Goal: Task Accomplishment & Management: Complete application form

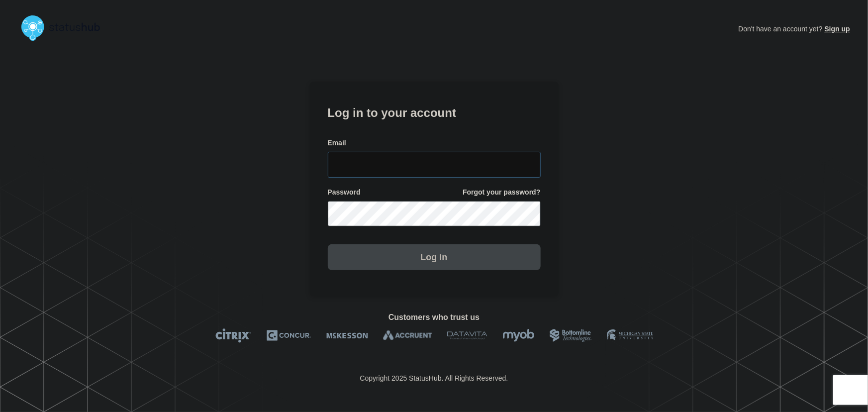
type input "[PERSON_NAME][EMAIL_ADDRESS][PERSON_NAME][DOMAIN_NAME]"
click at [454, 171] on input "[PERSON_NAME][EMAIL_ADDRESS][PERSON_NAME][DOMAIN_NAME]" at bounding box center [434, 165] width 213 height 26
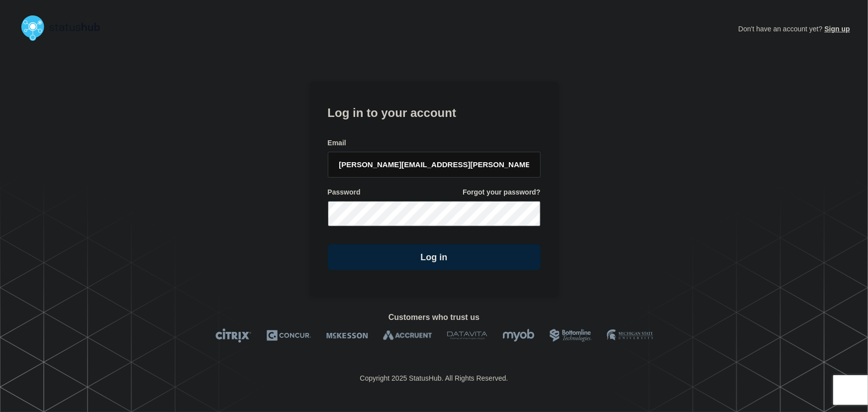
click at [422, 125] on form "Log in to your account Email tyler.wolkey@conexon.us Password Forgot your passw…" at bounding box center [434, 186] width 213 height 168
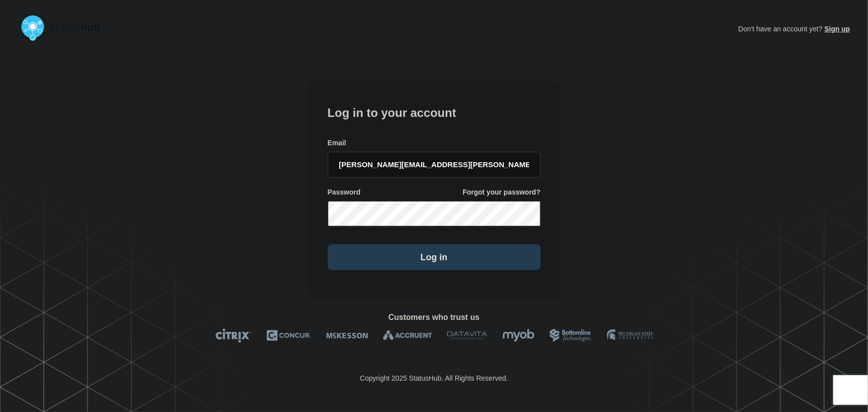
click at [451, 259] on button "Log in" at bounding box center [434, 257] width 213 height 26
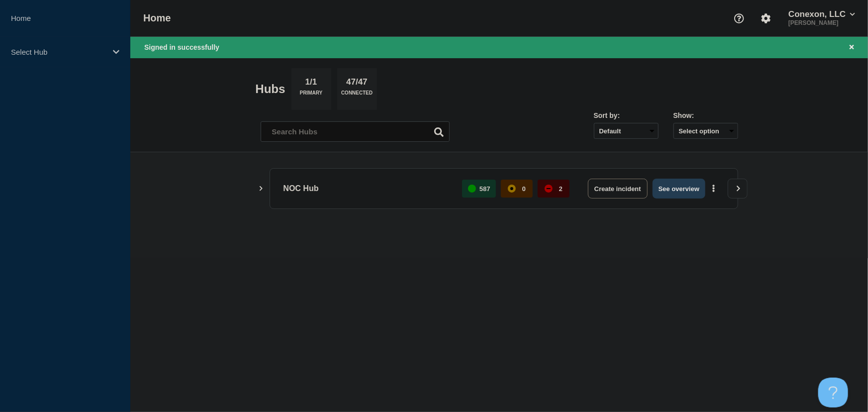
click at [675, 190] on button "See overview" at bounding box center [679, 189] width 53 height 20
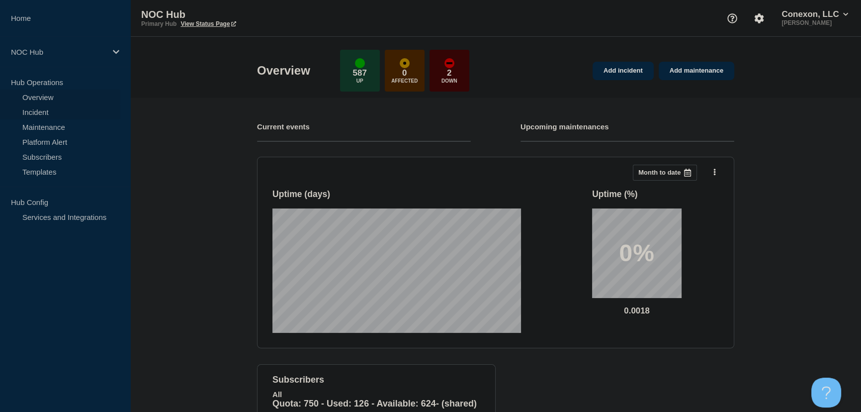
click at [39, 109] on link "Incident" at bounding box center [60, 111] width 120 height 15
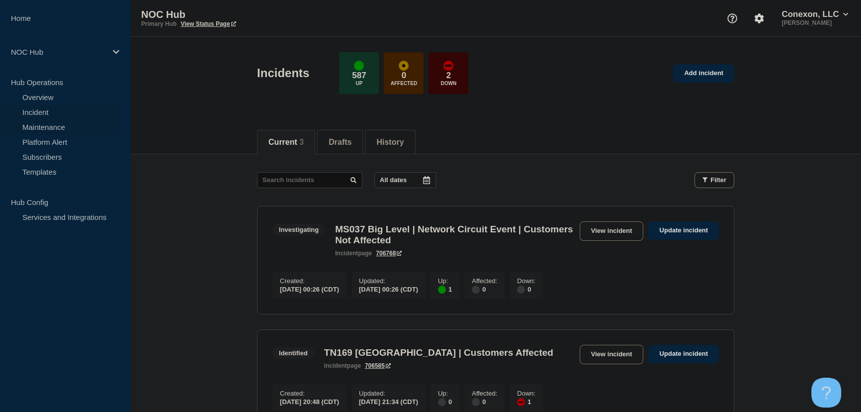
click at [54, 129] on link "Maintenance" at bounding box center [60, 126] width 120 height 15
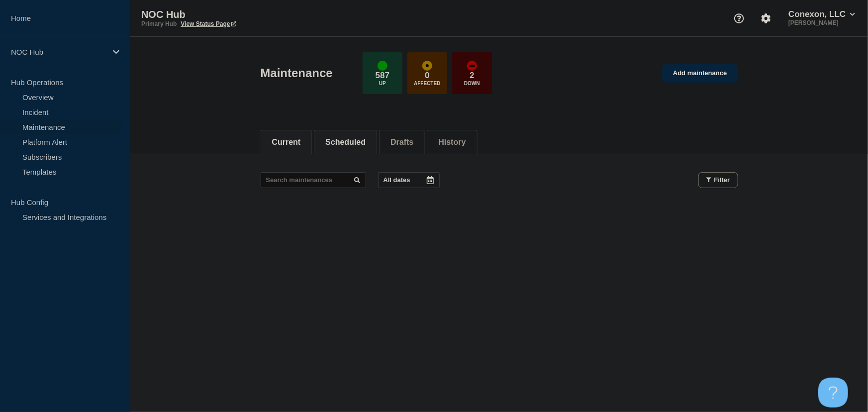
click at [366, 144] on button "Scheduled" at bounding box center [345, 142] width 40 height 9
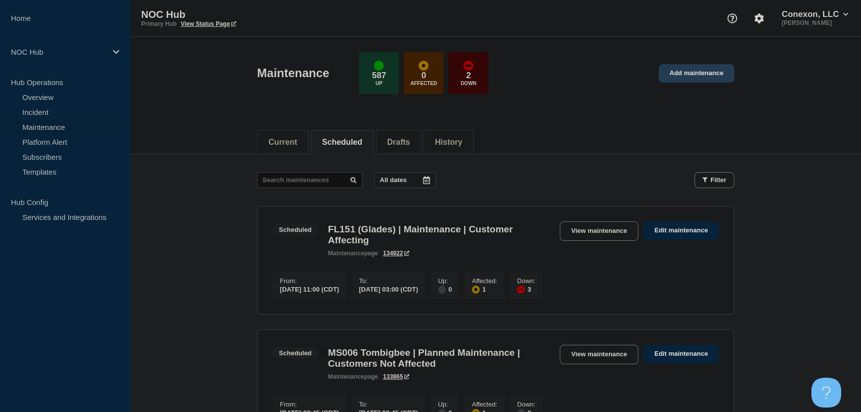
click at [693, 71] on link "Add maintenance" at bounding box center [697, 73] width 76 height 18
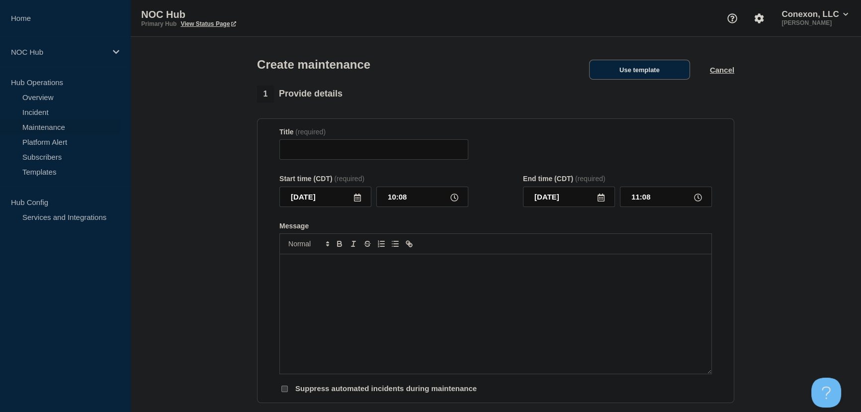
click at [627, 72] on button "Use template" at bounding box center [639, 70] width 101 height 20
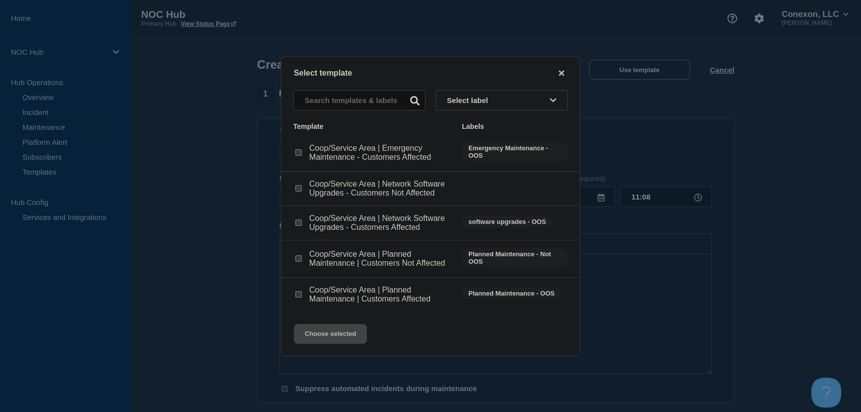
click at [298, 296] on input "Coop/Service Area | Planned Maintenance | Customers Affected checkbox" at bounding box center [298, 294] width 6 height 6
checkbox input "true"
click at [333, 338] on button "Choose selected" at bounding box center [330, 334] width 73 height 20
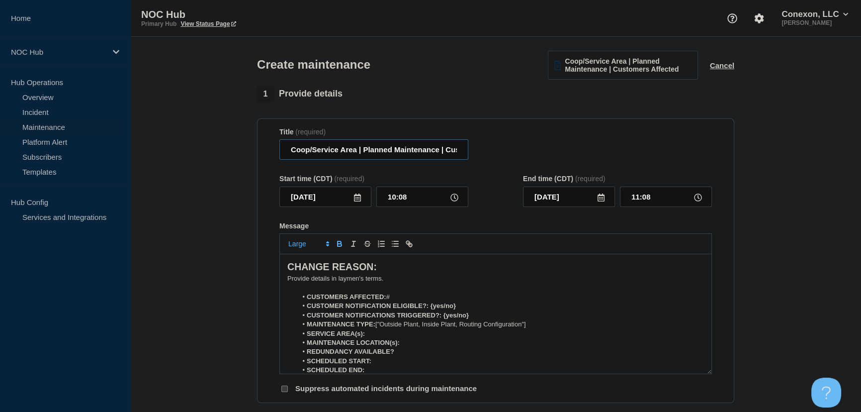
drag, startPoint x: 358, startPoint y: 153, endPoint x: 196, endPoint y: 158, distance: 161.7
type input "LA191 Tallulah | Planned Maintenance | Customers Affected"
drag, startPoint x: 388, startPoint y: 283, endPoint x: 204, endPoint y: 260, distance: 185.5
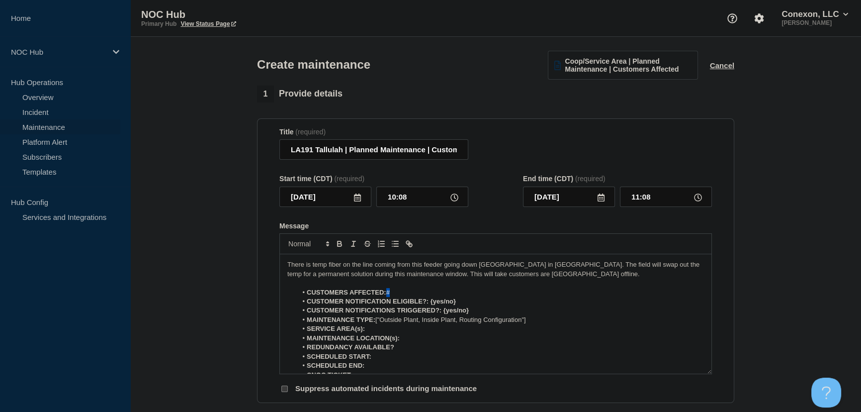
drag, startPoint x: 388, startPoint y: 295, endPoint x: 412, endPoint y: 295, distance: 23.4
click at [412, 295] on li "CUSTOMERS AFFECTED: #" at bounding box center [500, 292] width 407 height 9
drag, startPoint x: 431, startPoint y: 305, endPoint x: 492, endPoint y: 305, distance: 60.7
click at [492, 305] on li "CUSTOMER NOTIFICATION ELIGIBLE?: {yes/no}" at bounding box center [500, 301] width 407 height 9
drag, startPoint x: 377, startPoint y: 323, endPoint x: 542, endPoint y: 324, distance: 165.1
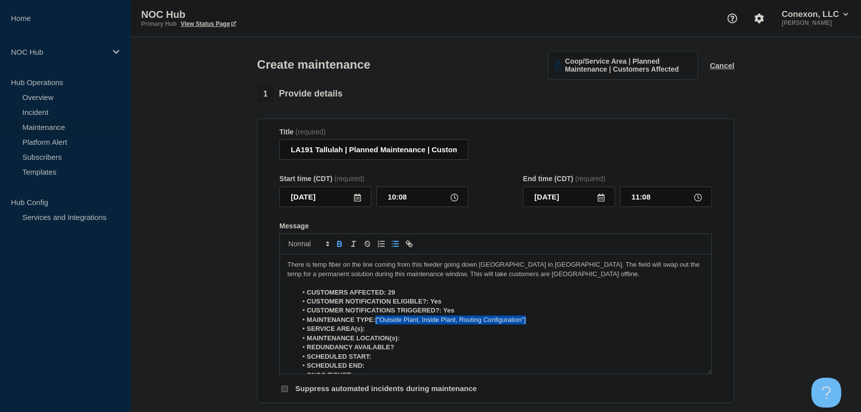
click at [542, 324] on li "MAINTENANCE TYPE: ["Outside Plant, Inside Plant, Routing Configuration"]" at bounding box center [500, 319] width 407 height 9
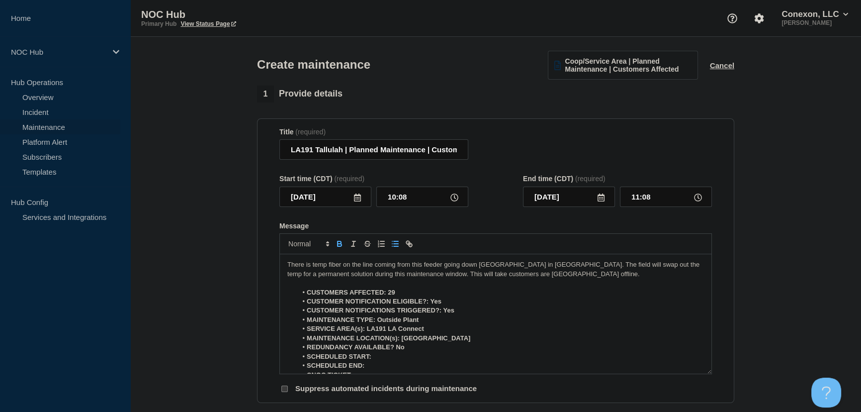
click at [600, 196] on icon at bounding box center [601, 197] width 8 height 8
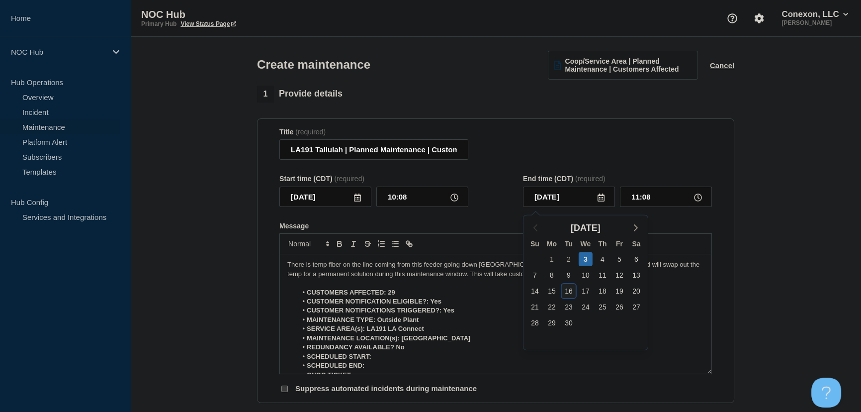
click at [569, 291] on div "16" at bounding box center [569, 291] width 14 height 14
type input "[DATE]"
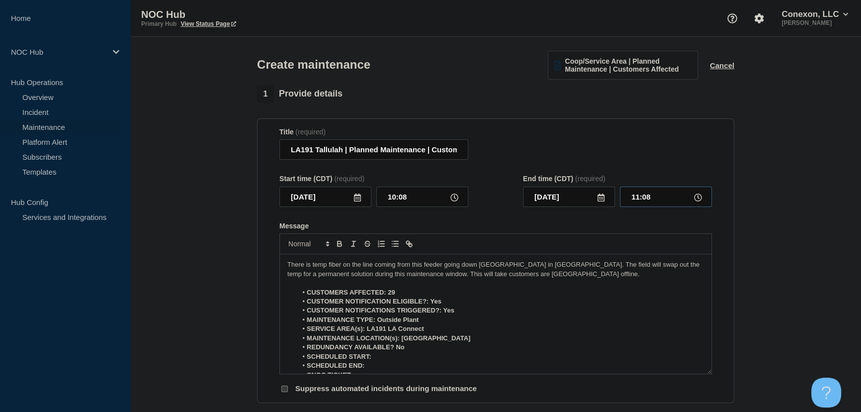
drag, startPoint x: 659, startPoint y: 194, endPoint x: 604, endPoint y: 200, distance: 54.5
click at [604, 200] on div "[DATE] 11:08" at bounding box center [617, 197] width 189 height 20
type input "06:00"
click at [356, 199] on icon at bounding box center [358, 197] width 8 height 8
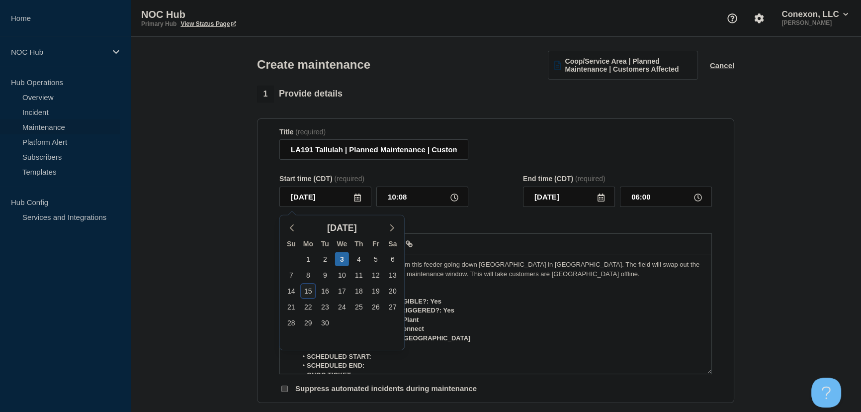
click at [307, 289] on div "15" at bounding box center [308, 291] width 14 height 14
type input "[DATE]"
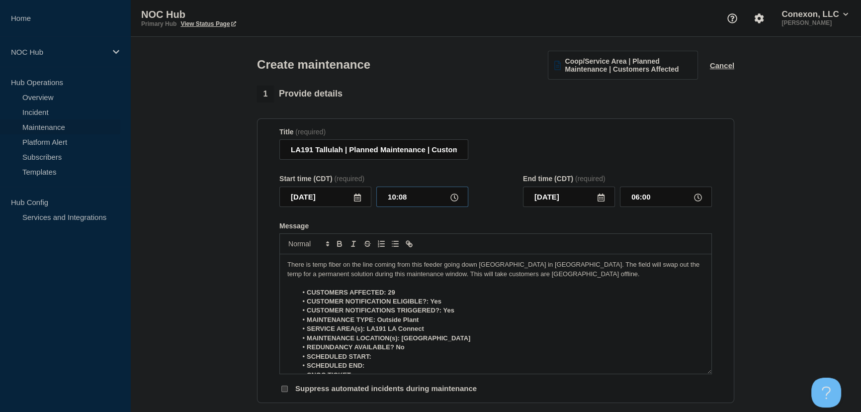
drag, startPoint x: 415, startPoint y: 199, endPoint x: 367, endPoint y: 199, distance: 48.2
click at [367, 199] on div "[DATE] 10:08" at bounding box center [374, 197] width 189 height 20
click at [359, 200] on icon at bounding box center [357, 197] width 7 height 8
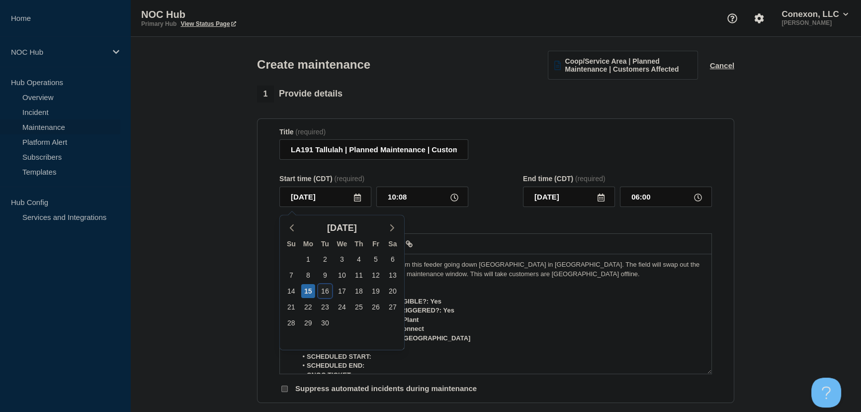
click at [323, 286] on div "16" at bounding box center [325, 291] width 14 height 14
type input "[DATE]"
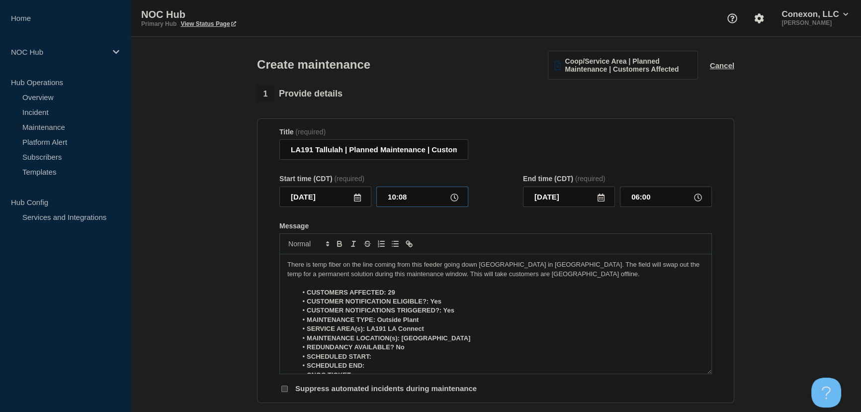
drag, startPoint x: 418, startPoint y: 198, endPoint x: 379, endPoint y: 197, distance: 39.3
click at [379, 197] on input "10:08" at bounding box center [423, 197] width 92 height 20
type input "00:00"
type input "[DATE]"
type input "19:52"
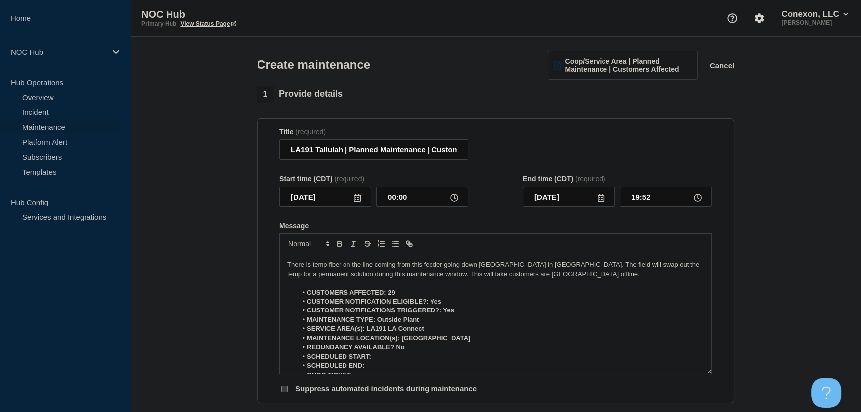
click at [499, 202] on div "Start time (CDT) (required) [DATE] 00:00 End time (CDT) (required) [DATE] 19:52" at bounding box center [496, 191] width 433 height 32
click at [601, 201] on icon at bounding box center [601, 197] width 7 height 8
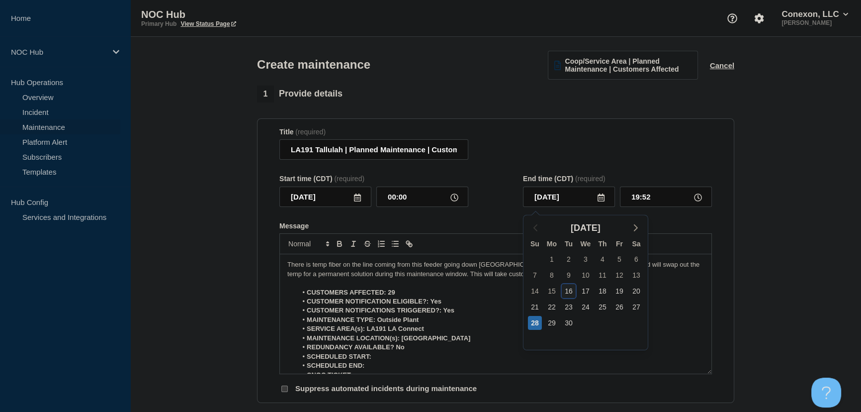
click at [572, 292] on div "16" at bounding box center [569, 291] width 14 height 14
type input "[DATE]"
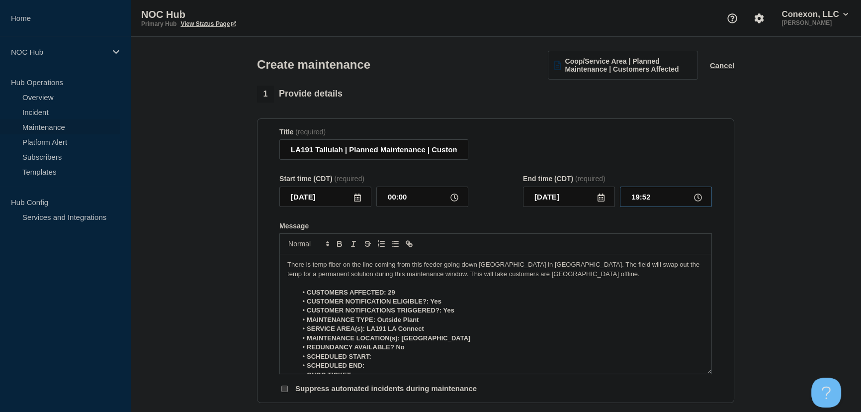
drag, startPoint x: 650, startPoint y: 199, endPoint x: 573, endPoint y: 197, distance: 76.6
click at [573, 197] on div "[DATE] 19:52" at bounding box center [617, 197] width 189 height 20
type input "06:00"
drag, startPoint x: 490, startPoint y: 200, endPoint x: 368, endPoint y: 188, distance: 122.5
click at [486, 201] on div "Start time (CDT) (required) [DATE] 00:00 End time (CDT) (required) [DATE] 06:00" at bounding box center [496, 191] width 433 height 32
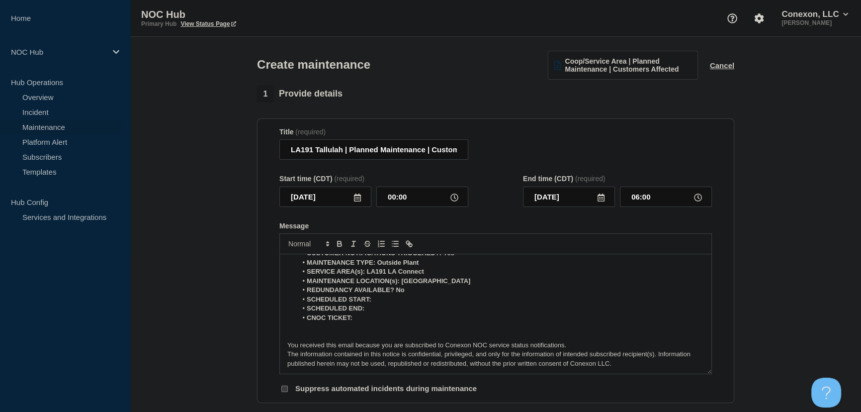
scroll to position [58, 0]
click at [365, 322] on li "CNOC TICKET:" at bounding box center [500, 317] width 407 height 9
click at [381, 298] on li "SCHEDULED START:" at bounding box center [500, 298] width 407 height 9
click at [316, 331] on p "Message" at bounding box center [495, 326] width 417 height 9
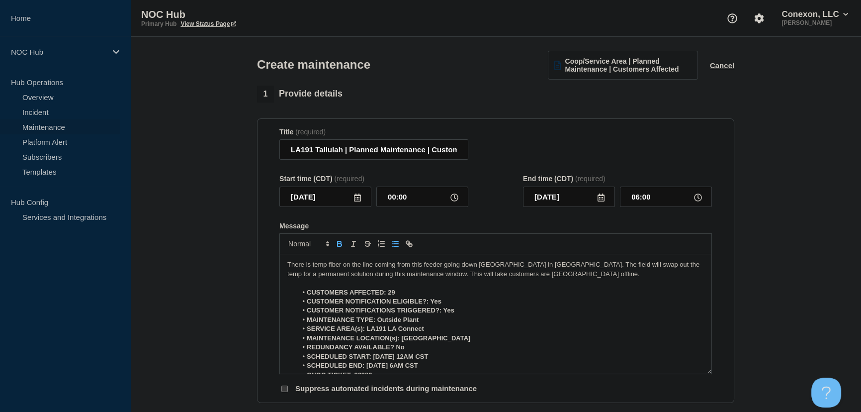
scroll to position [0, 0]
click at [551, 278] on p "There is temp fiber on the line coming from this feeder going down [GEOGRAPHIC_…" at bounding box center [495, 269] width 417 height 18
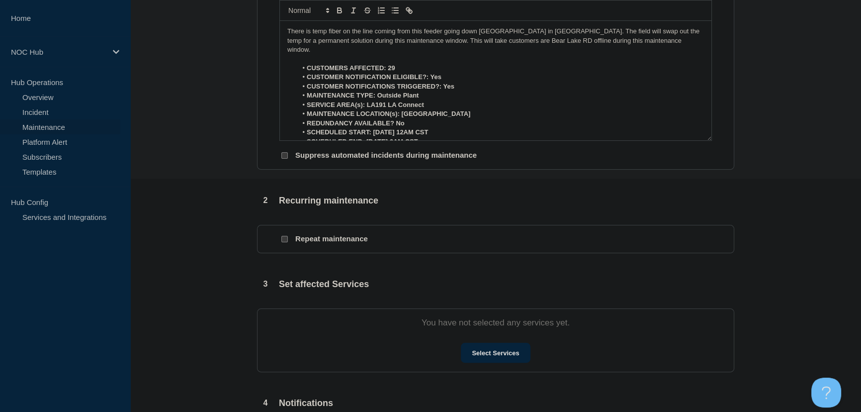
scroll to position [316, 0]
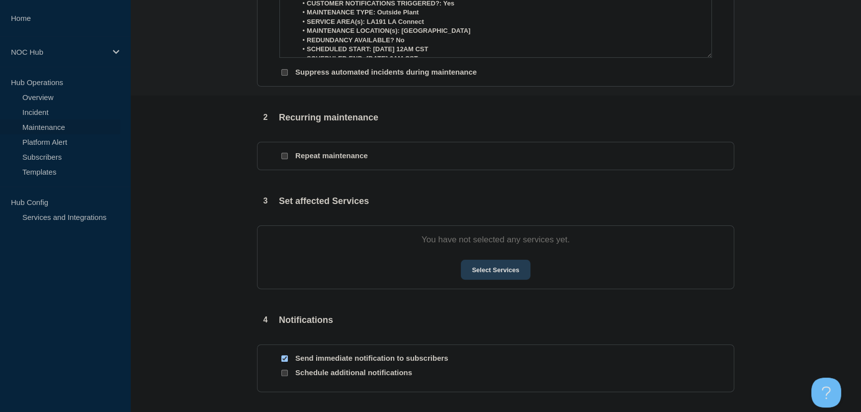
click at [491, 275] on button "Select Services" at bounding box center [495, 270] width 69 height 20
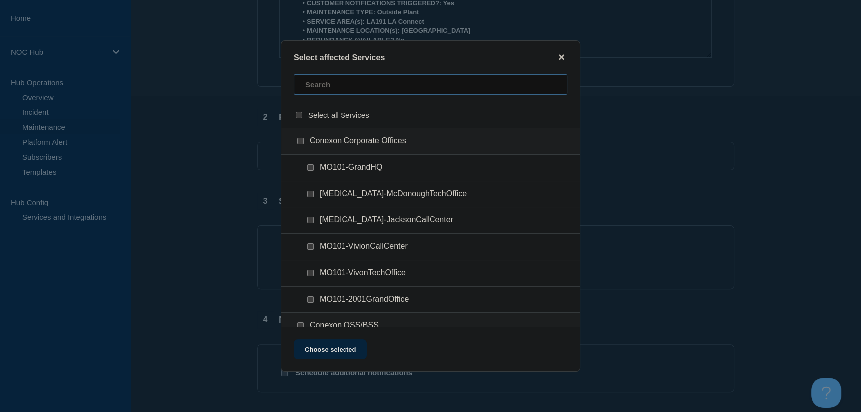
click at [317, 80] on input "text" at bounding box center [431, 84] width 274 height 20
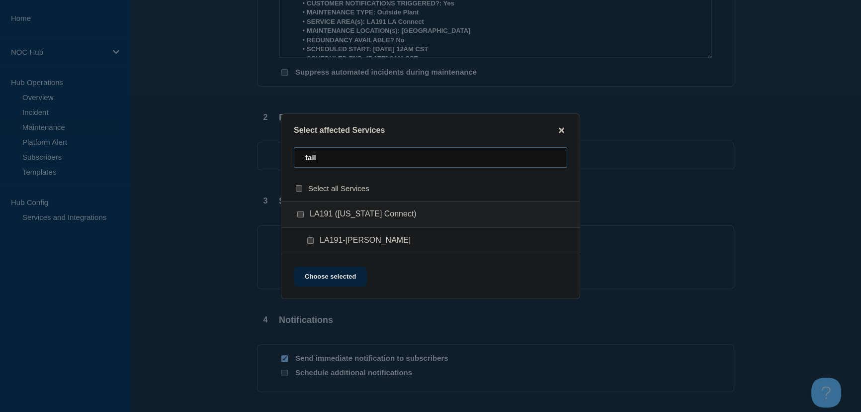
type input "tall"
click at [312, 240] on input "LA191-Tallulah checkbox" at bounding box center [310, 240] width 6 height 6
checkbox input "true"
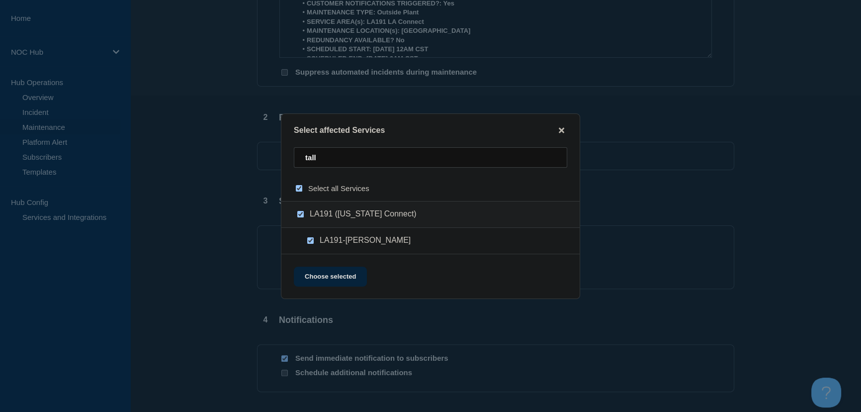
click at [335, 283] on button "Choose selected" at bounding box center [330, 277] width 73 height 20
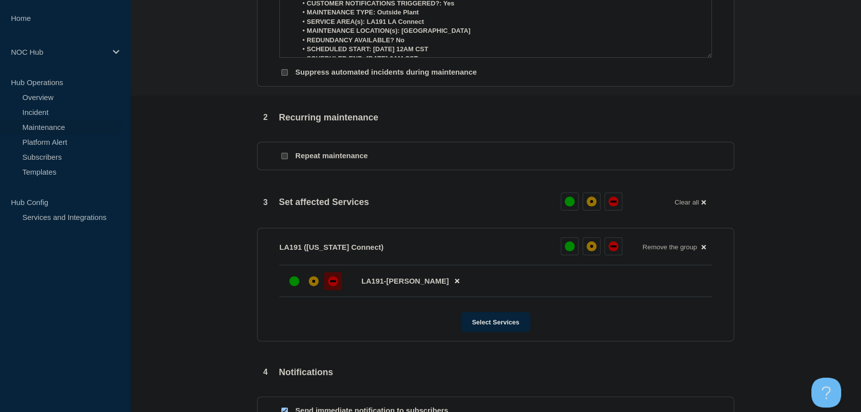
click at [333, 282] on div "down" at bounding box center [333, 281] width 6 height 2
click at [204, 265] on section "1 Provide details Title (required) LA191 Tallulah | Planned Maintenance | Custo…" at bounding box center [495, 140] width 731 height 743
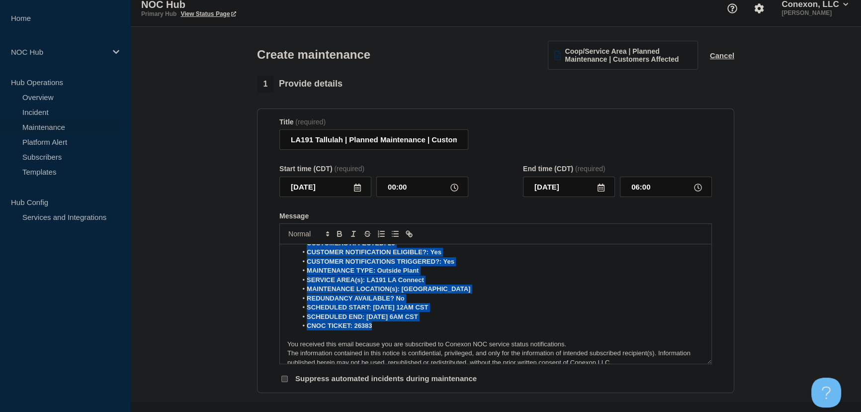
scroll to position [0, 0]
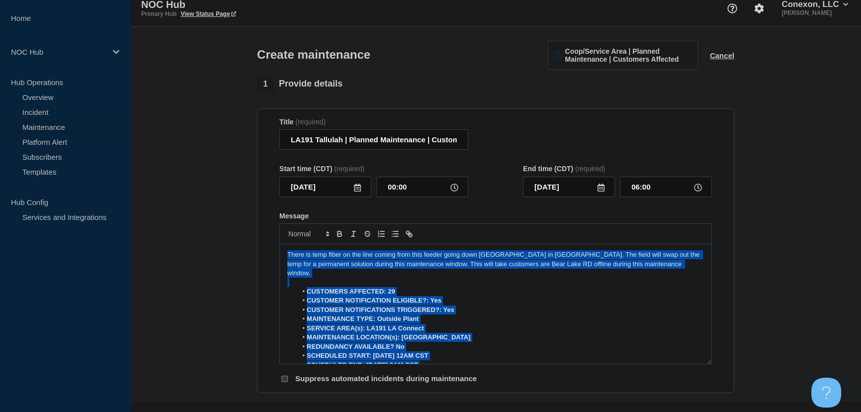
drag, startPoint x: 379, startPoint y: 314, endPoint x: 162, endPoint y: 160, distance: 266.4
copy div "There is temp fiber on the line coming from this feeder going down [GEOGRAPHIC_…"
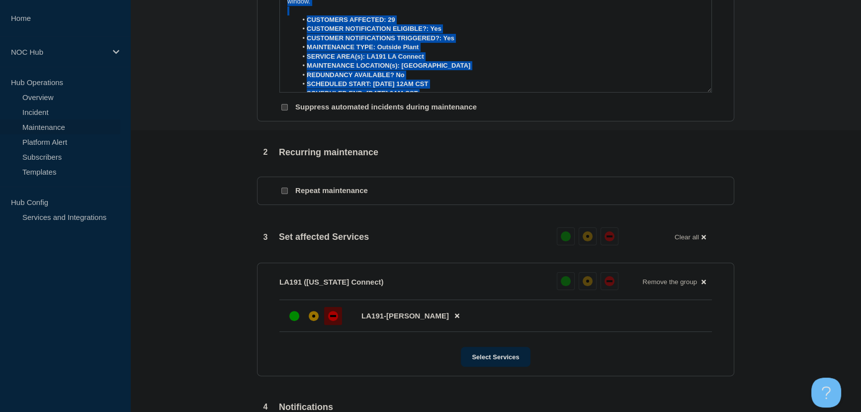
scroll to position [507, 0]
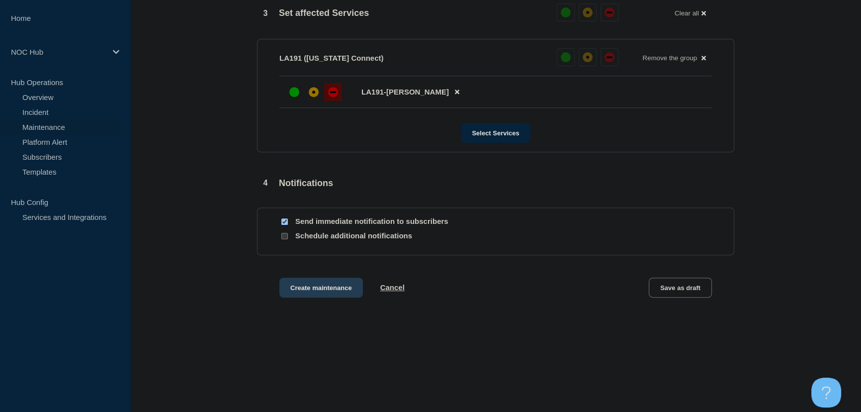
click at [312, 288] on button "Create maintenance" at bounding box center [322, 288] width 84 height 20
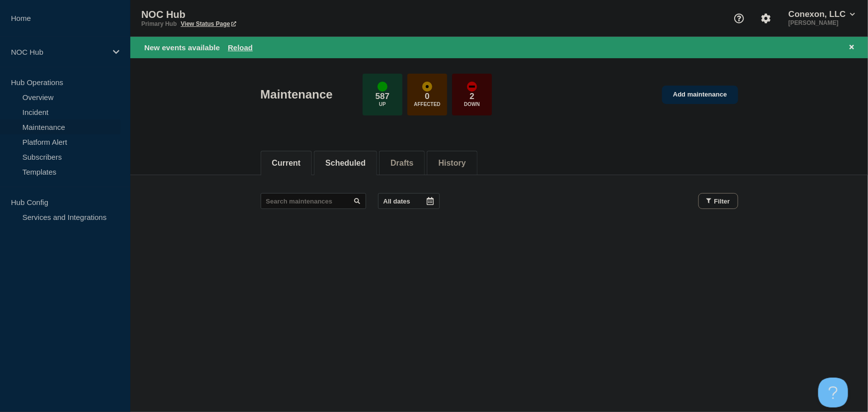
click at [356, 159] on button "Scheduled" at bounding box center [345, 163] width 40 height 9
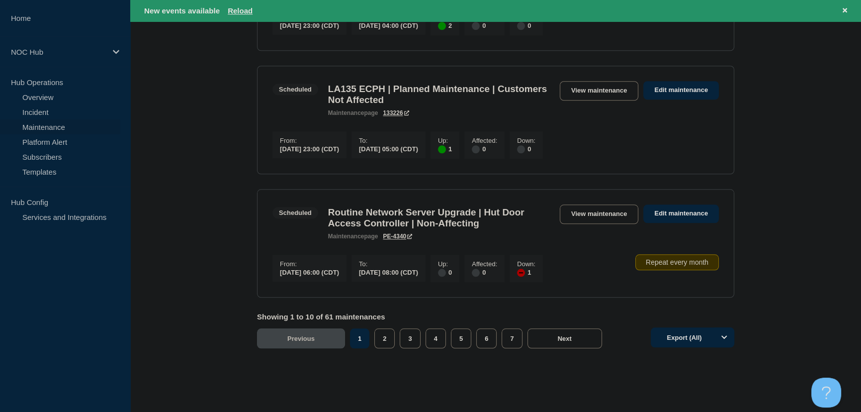
scroll to position [1223, 0]
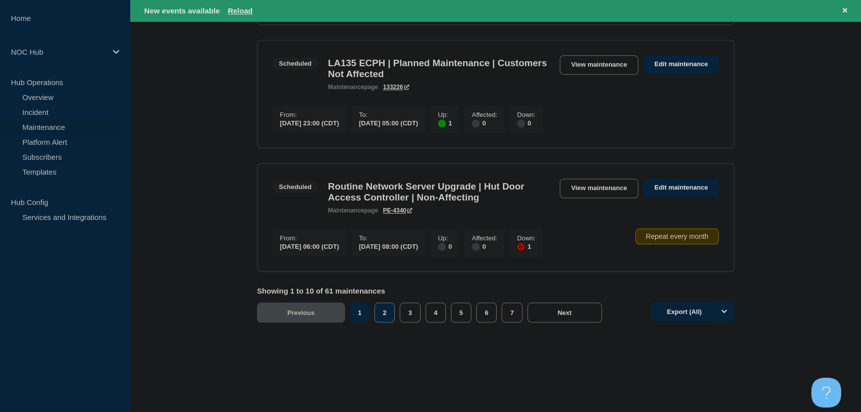
click at [386, 320] on button "2" at bounding box center [385, 312] width 20 height 20
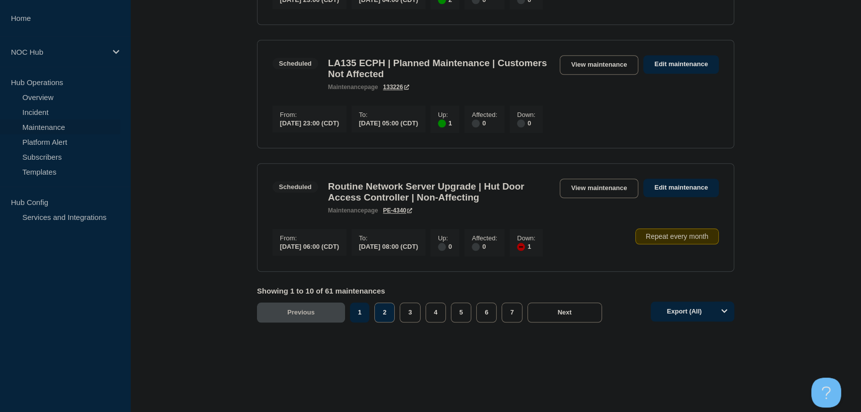
scroll to position [1202, 0]
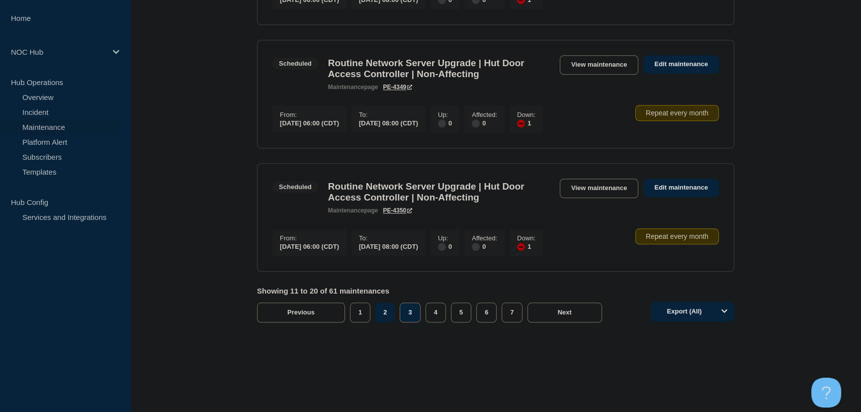
click at [412, 316] on button "3" at bounding box center [410, 312] width 20 height 20
click at [362, 310] on button "1" at bounding box center [360, 312] width 20 height 20
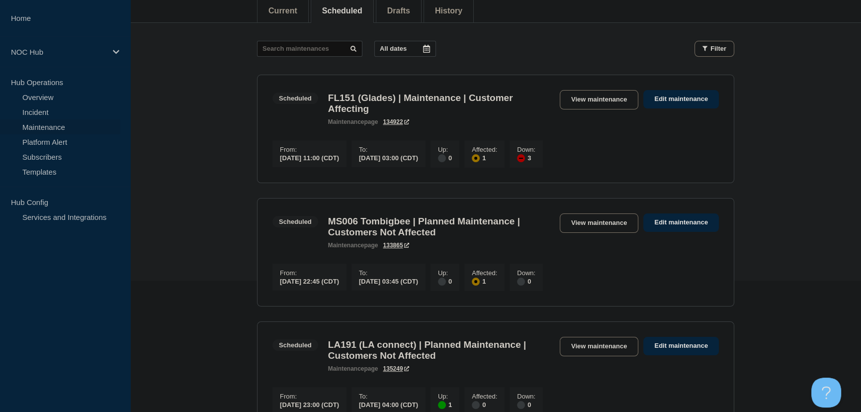
scroll to position [45, 0]
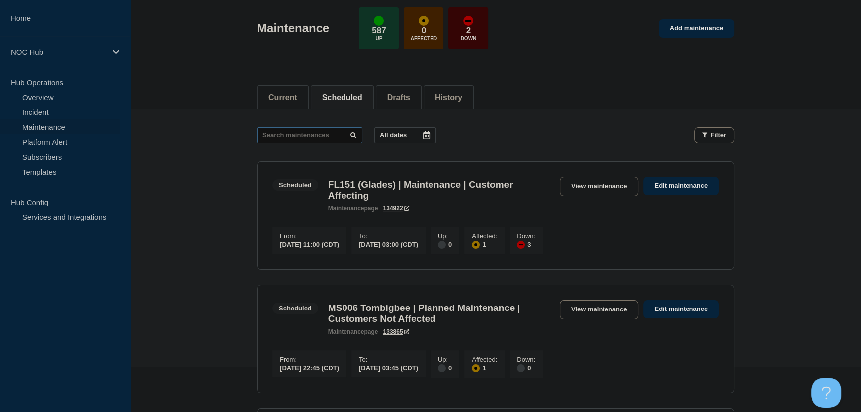
click at [309, 133] on input "text" at bounding box center [309, 135] width 105 height 16
click at [311, 130] on input "text" at bounding box center [309, 135] width 105 height 16
type input "26383"
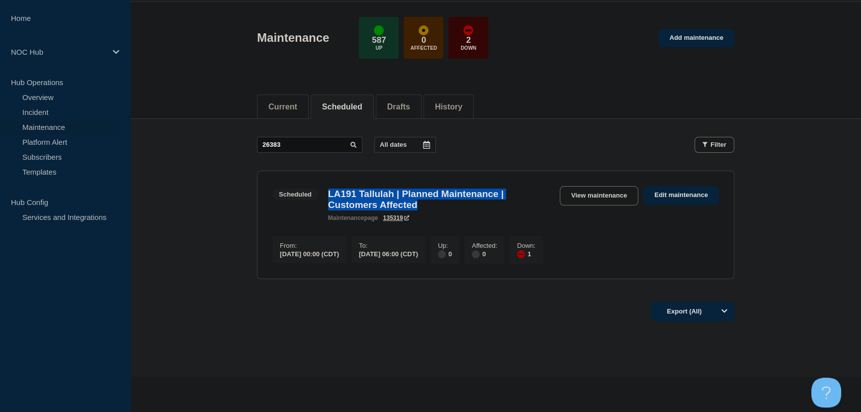
drag, startPoint x: 433, startPoint y: 202, endPoint x: 322, endPoint y: 191, distance: 112.0
click at [322, 191] on div "Scheduled LA191 Tallulah | Planned Maintenance | Customers Affected maintenance…" at bounding box center [414, 203] width 283 height 35
copy h3 "LA191 Tallulah | Planned Maintenance | Customers Affected"
click at [606, 192] on link "View maintenance" at bounding box center [599, 195] width 79 height 19
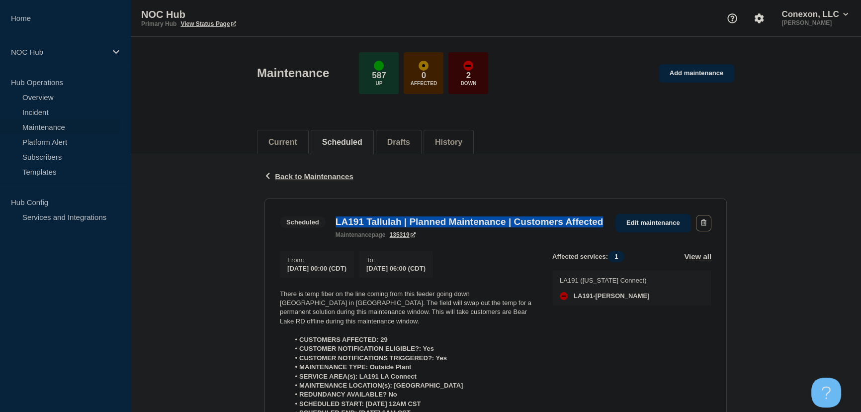
drag, startPoint x: 382, startPoint y: 240, endPoint x: 327, endPoint y: 220, distance: 58.2
click at [327, 220] on div "Scheduled LA191 Tallulah | Planned Maintenance | Customers Affected maintenance…" at bounding box center [444, 226] width 328 height 24
copy div "LA191 Tallulah | Planned Maintenance | Customers Affected"
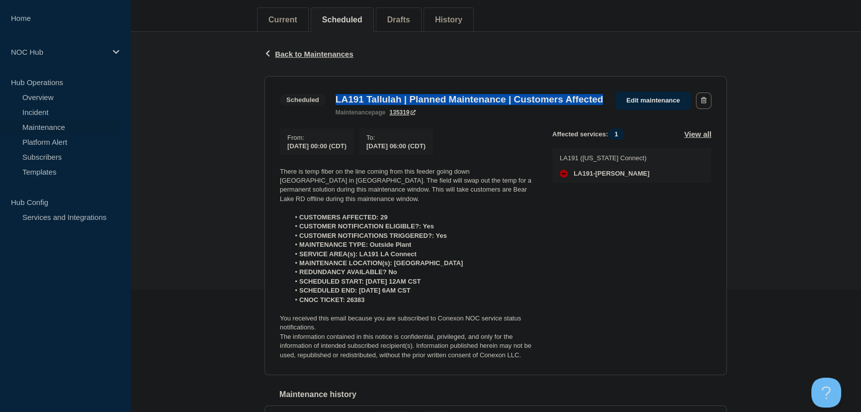
scroll to position [135, 0]
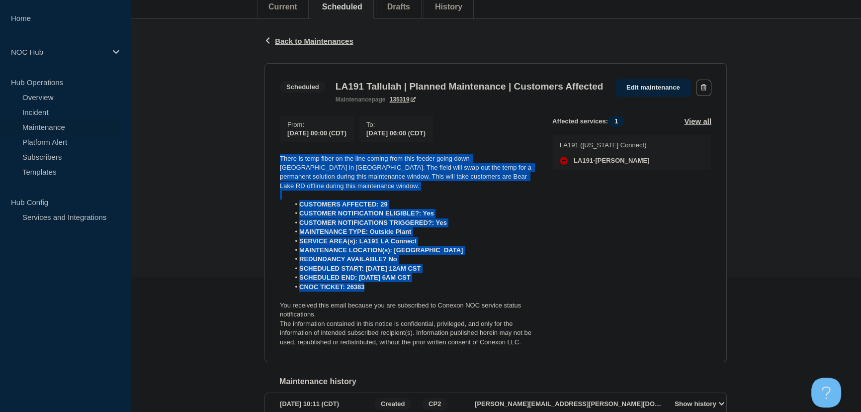
drag, startPoint x: 373, startPoint y: 305, endPoint x: 257, endPoint y: 176, distance: 173.7
click at [257, 176] on div "Back Back to Maintenances Scheduled LA191 Tallulah | Planned Maintenance | Cust…" at bounding box center [495, 233] width 477 height 428
copy div "There is temp fiber on the line coming from this feeder going down [GEOGRAPHIC_…"
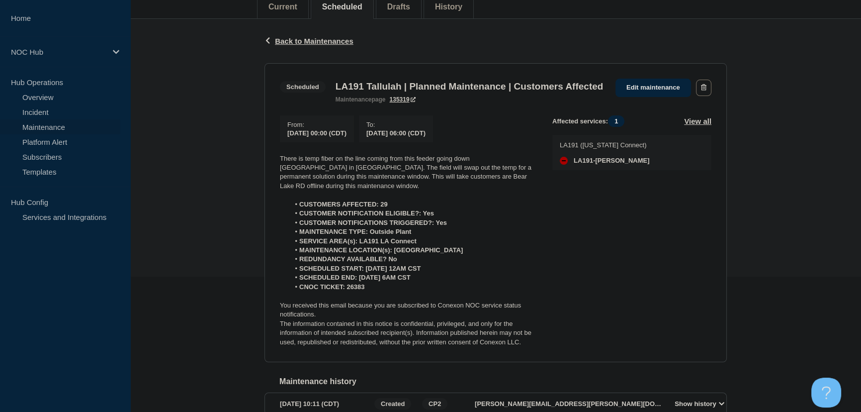
click at [211, 107] on div "Back Back to Maintenances Scheduled LA191 Tallulah | Planned Maintenance | Cust…" at bounding box center [495, 233] width 731 height 428
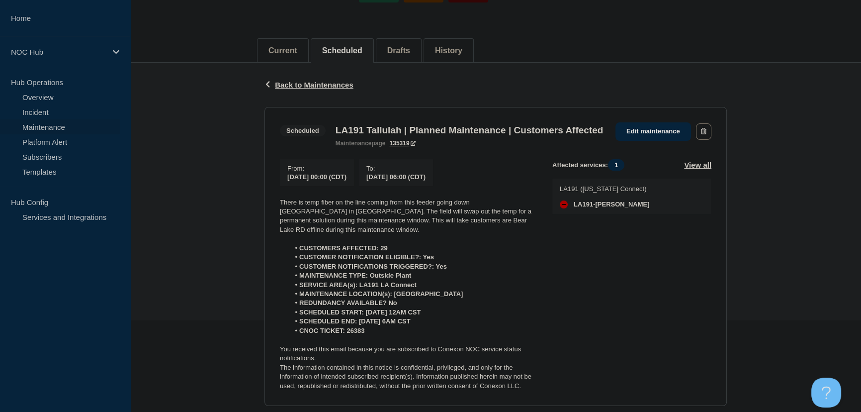
scroll to position [0, 0]
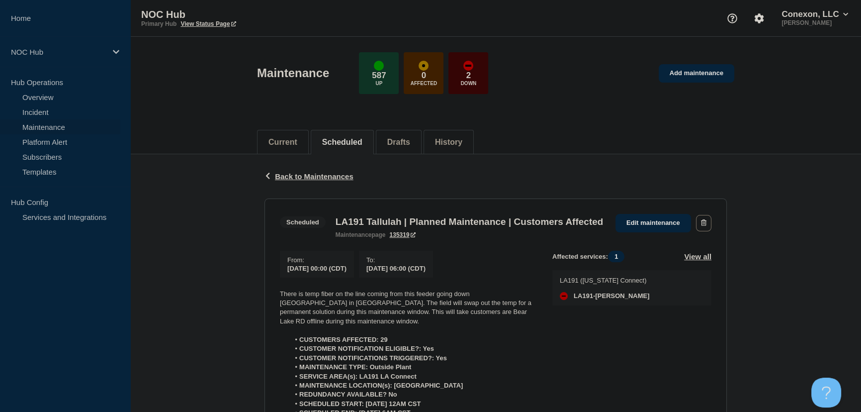
click at [291, 181] on div "Back Back to Maintenances" at bounding box center [496, 176] width 463 height 44
click at [35, 108] on link "Incident" at bounding box center [60, 111] width 120 height 15
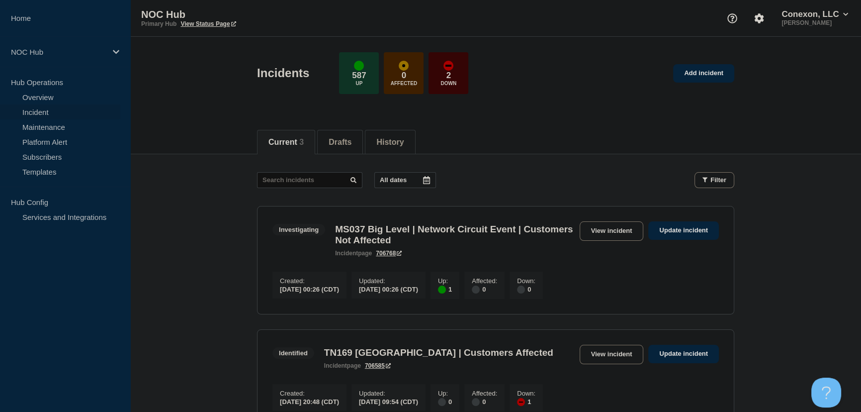
click at [213, 187] on main "All dates Filter Investigating 1 Up MS037 Big Level | Network Circuit Event | C…" at bounding box center [495, 354] width 731 height 400
click at [342, 144] on button "Drafts" at bounding box center [340, 142] width 23 height 9
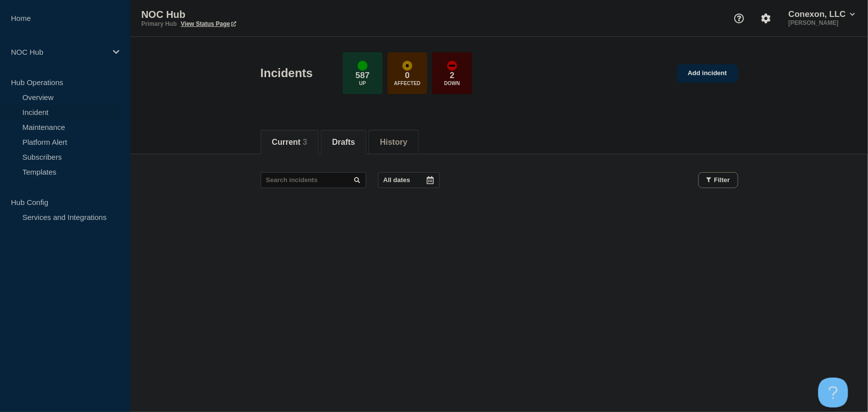
click at [294, 140] on button "Current 3" at bounding box center [289, 142] width 35 height 9
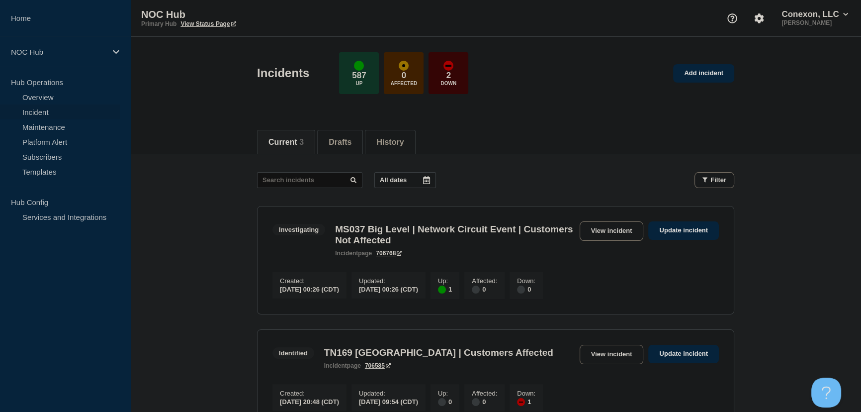
click at [44, 114] on link "Incident" at bounding box center [60, 111] width 120 height 15
